Goal: Information Seeking & Learning: Learn about a topic

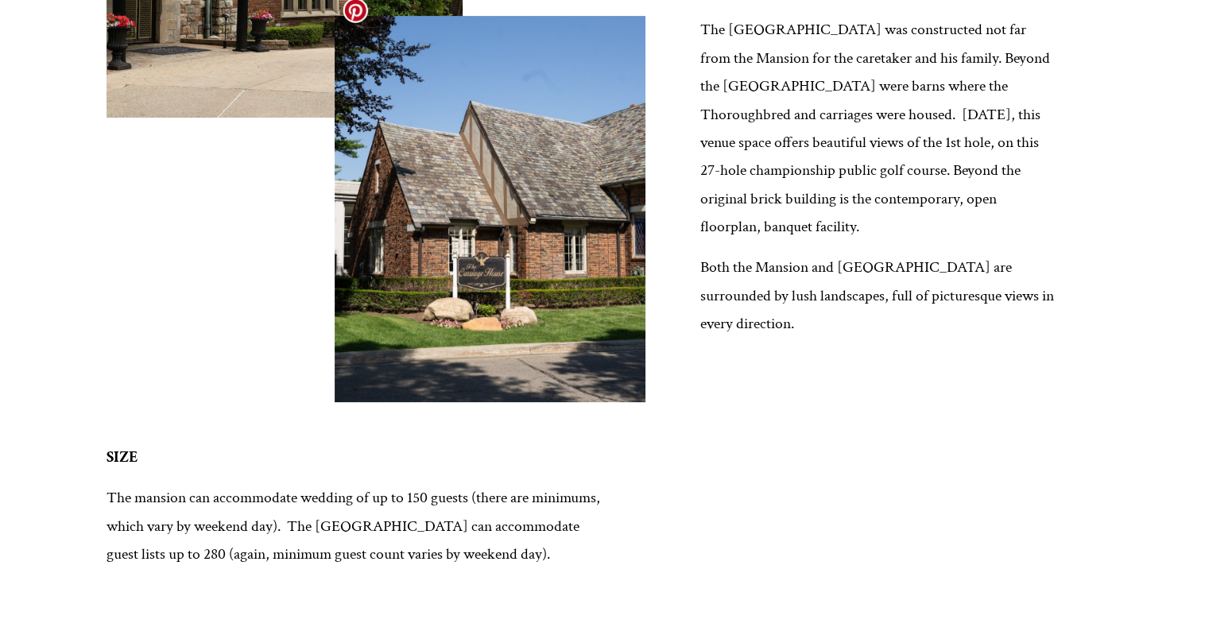
scroll to position [572, 0]
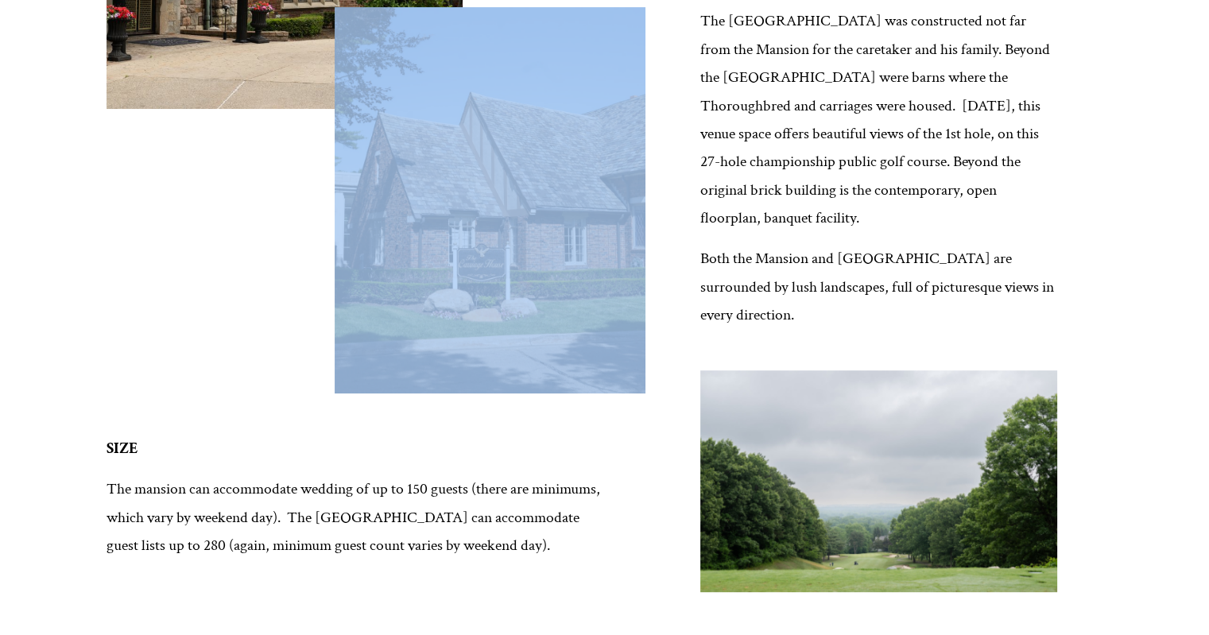
drag, startPoint x: 559, startPoint y: 296, endPoint x: 668, endPoint y: 326, distance: 112.0
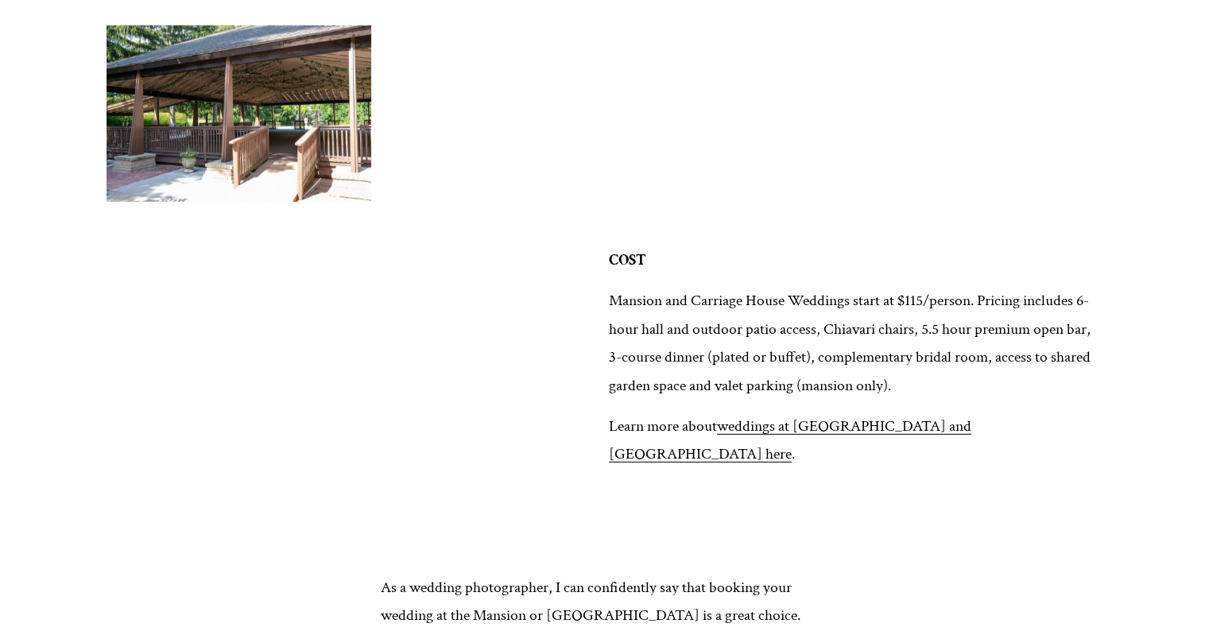
scroll to position [4690, 0]
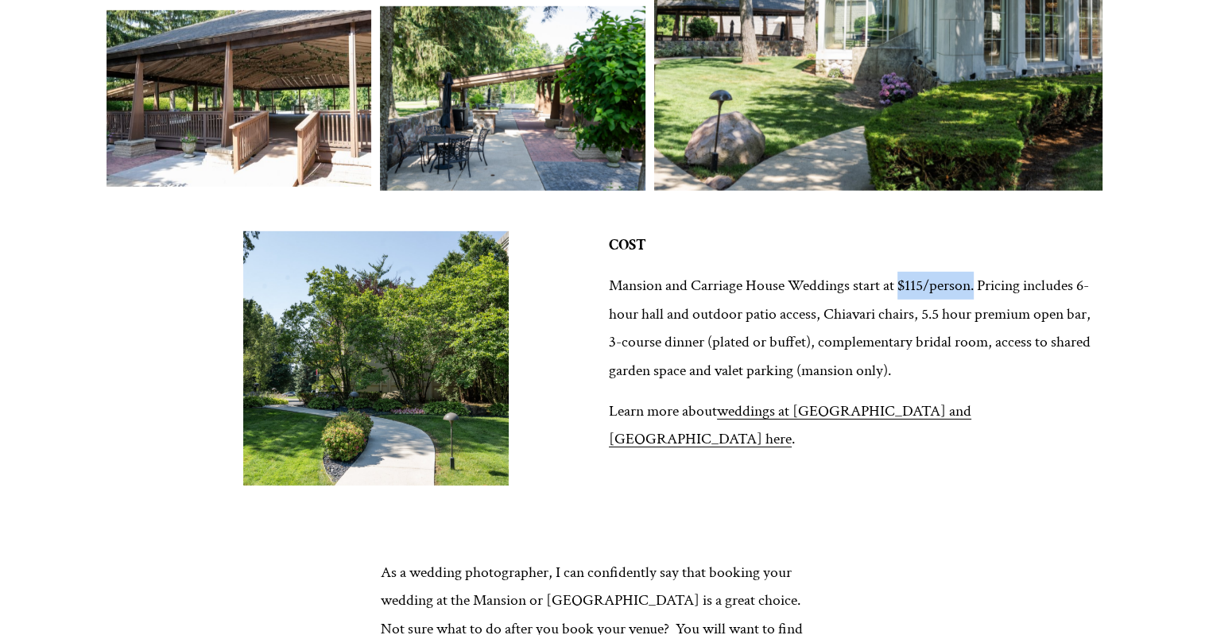
drag, startPoint x: 902, startPoint y: 236, endPoint x: 980, endPoint y: 228, distance: 78.3
click at [980, 272] on p "Mansion and Carriage House Weddings start at $115/person. Pricing includes 6-ho…" at bounding box center [856, 328] width 494 height 113
click at [950, 290] on p "Mansion and Carriage House Weddings start at $115/person. Pricing includes 6-ho…" at bounding box center [856, 328] width 494 height 113
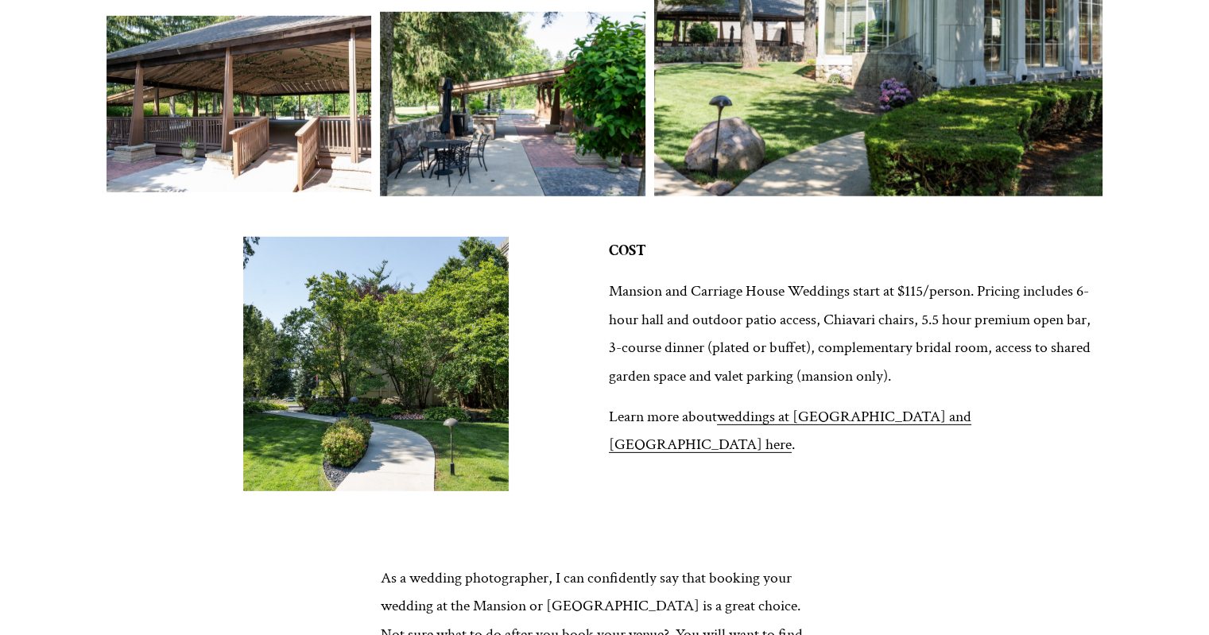
scroll to position [4684, 0]
click at [947, 315] on p "Mansion and Carriage House Weddings start at $115/person. Pricing includes 6-ho…" at bounding box center [856, 334] width 494 height 113
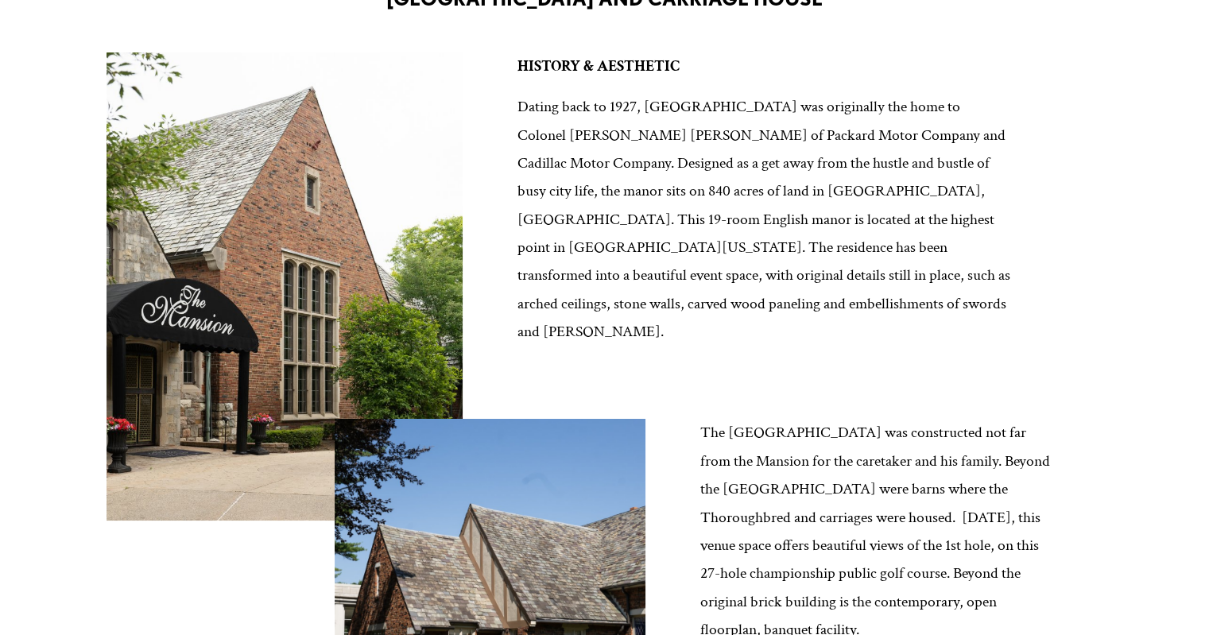
scroll to position [296, 0]
